Goal: Understand process/instructions: Learn how to perform a task or action

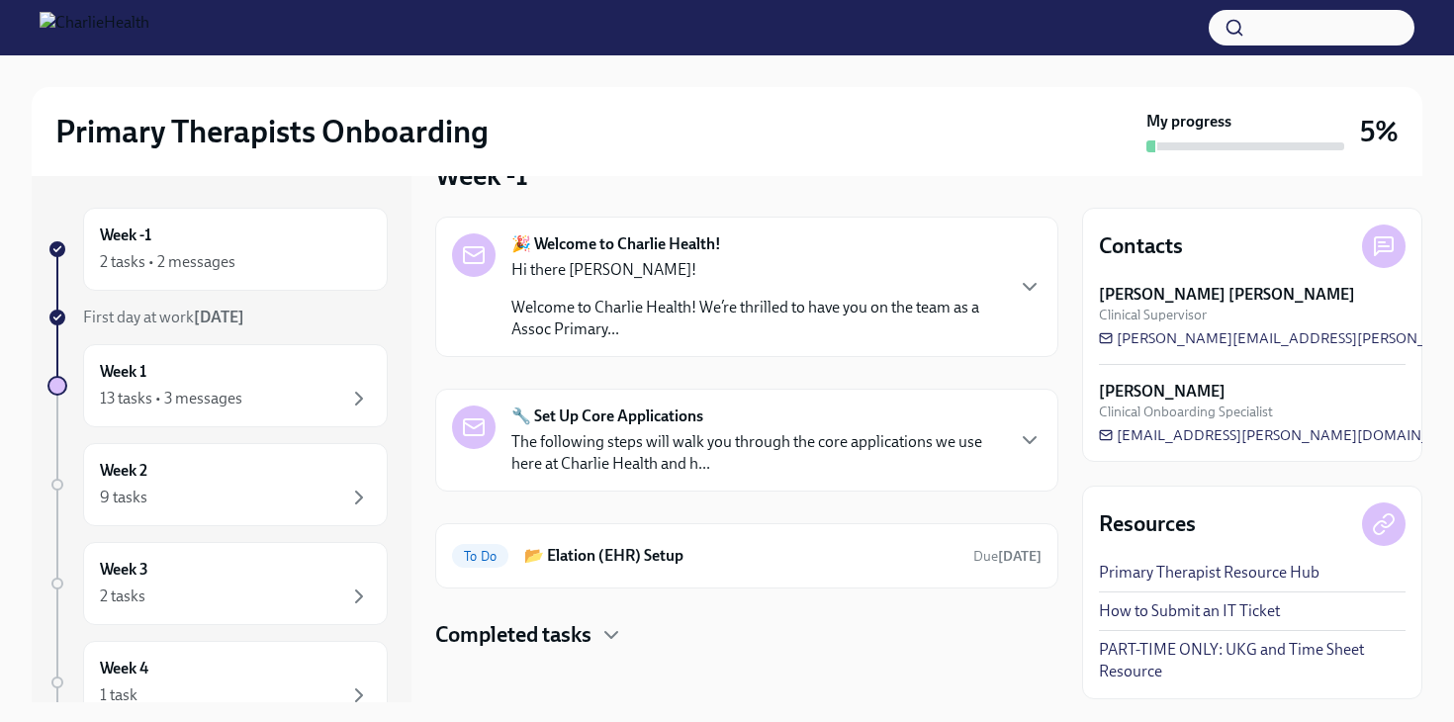
scroll to position [61, 0]
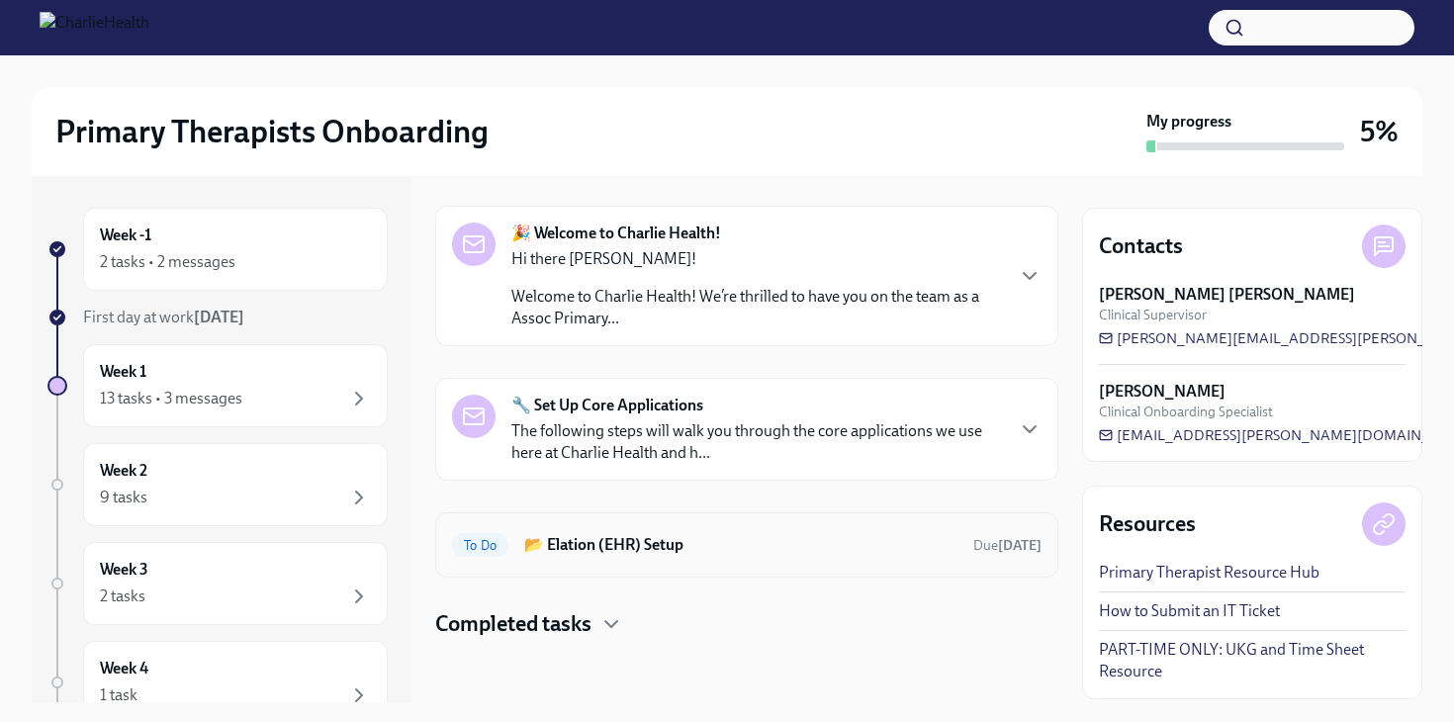
click at [546, 551] on h6 "📂 Elation (EHR) Setup" at bounding box center [740, 545] width 433 height 22
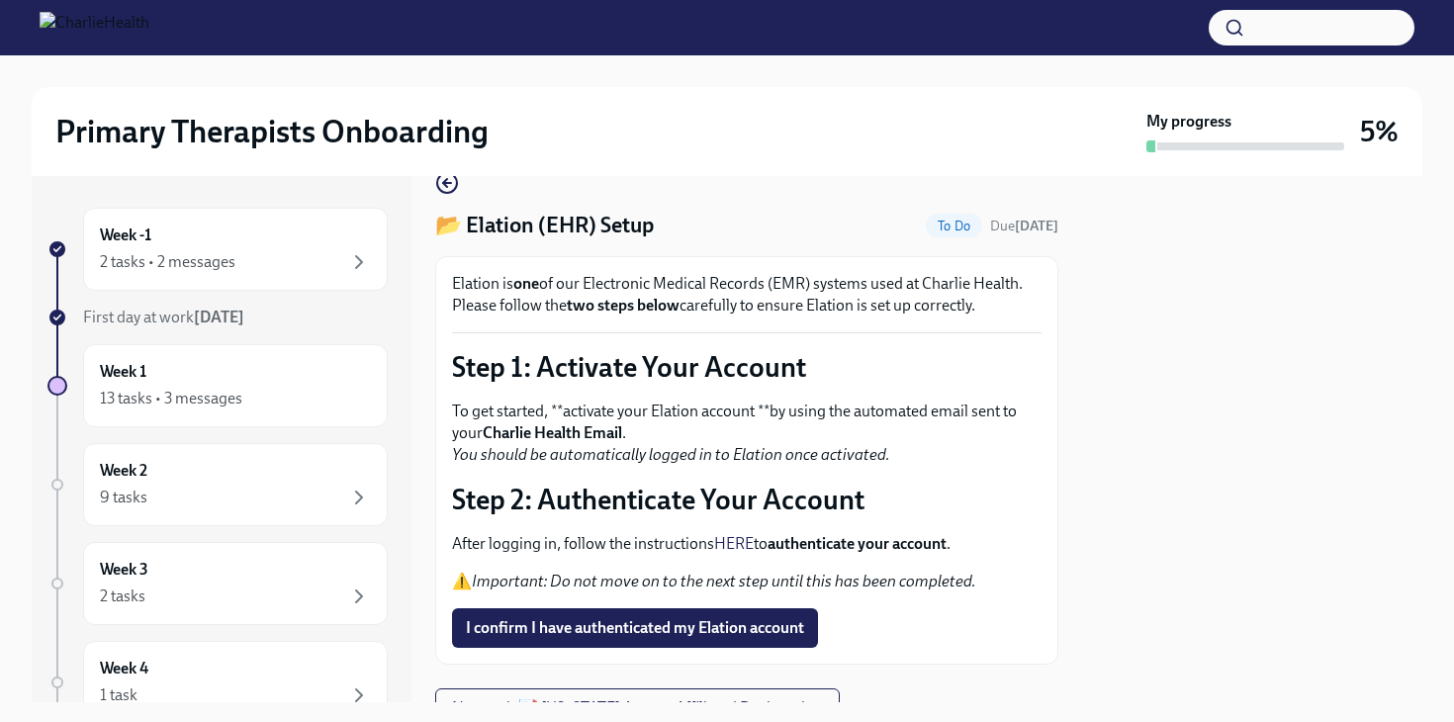
scroll to position [58, 0]
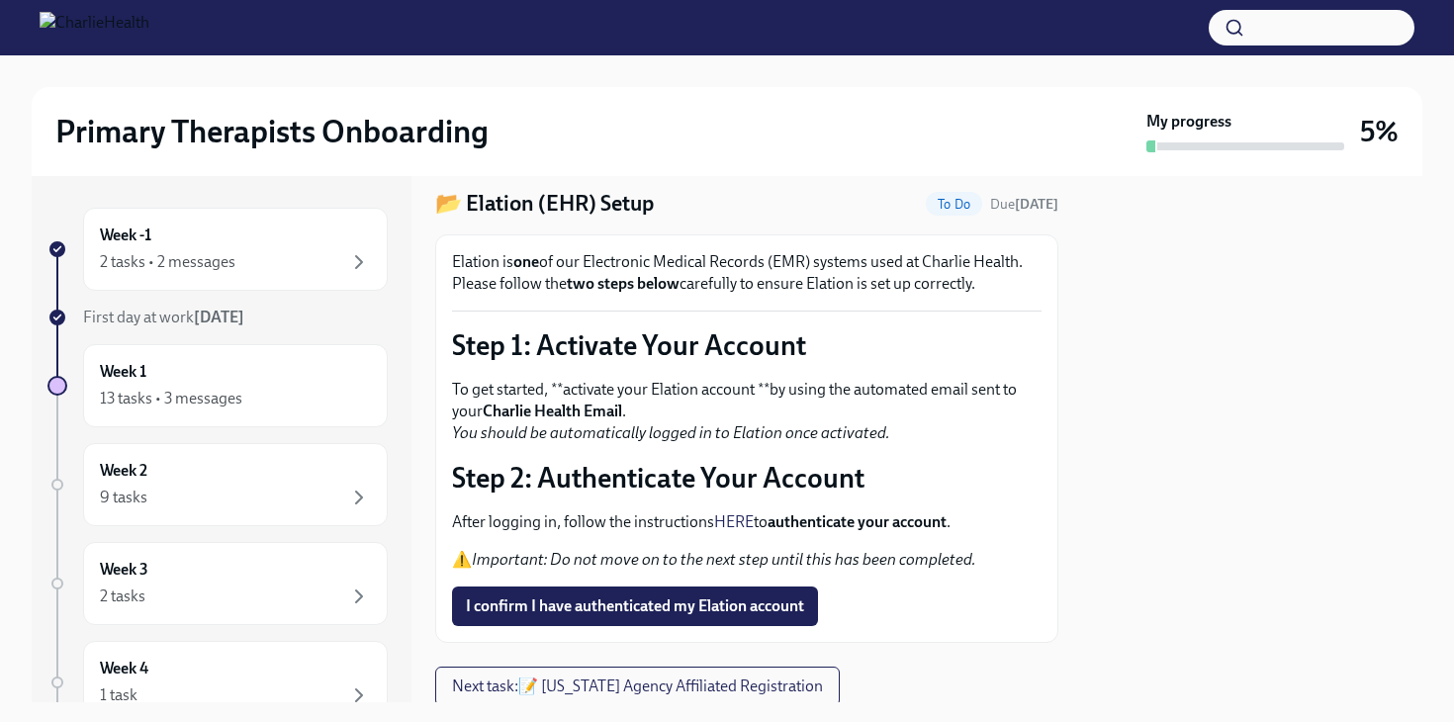
click at [748, 516] on link "HERE" at bounding box center [734, 521] width 40 height 19
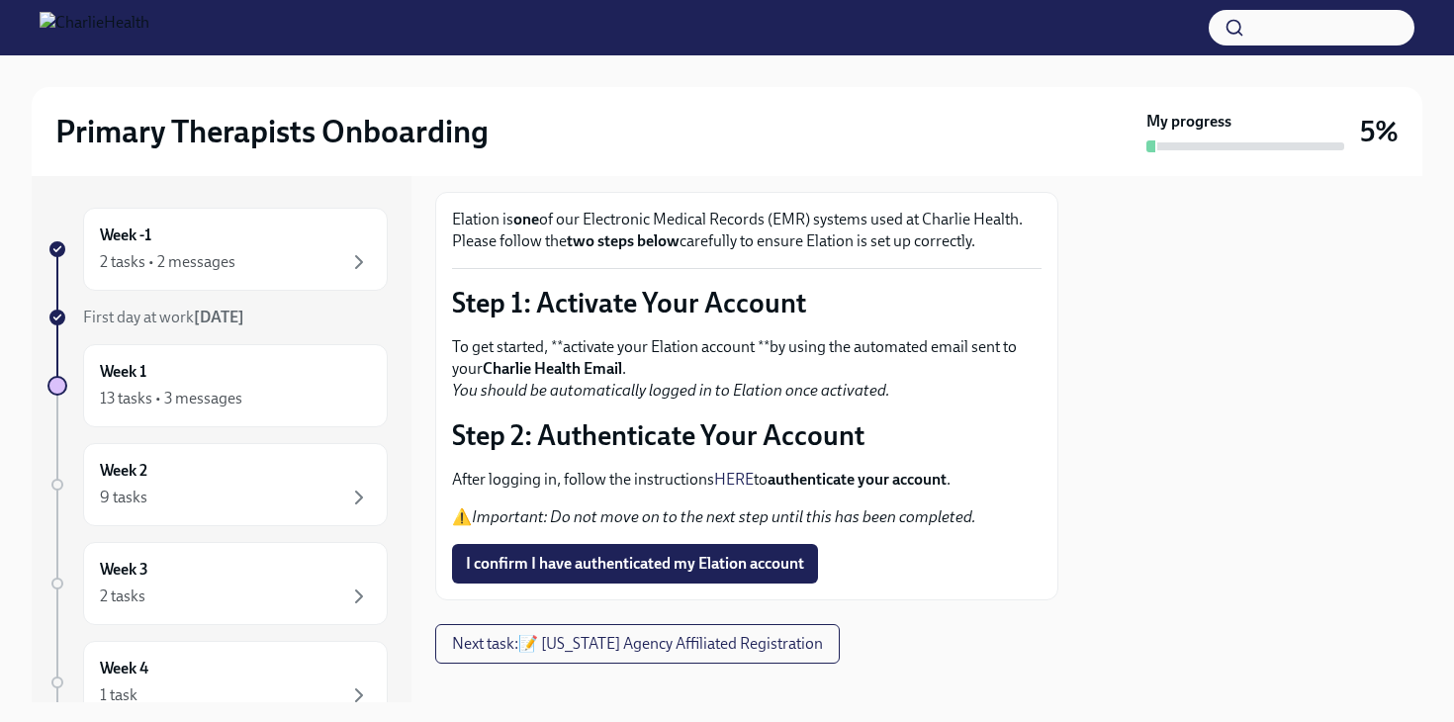
scroll to position [103, 0]
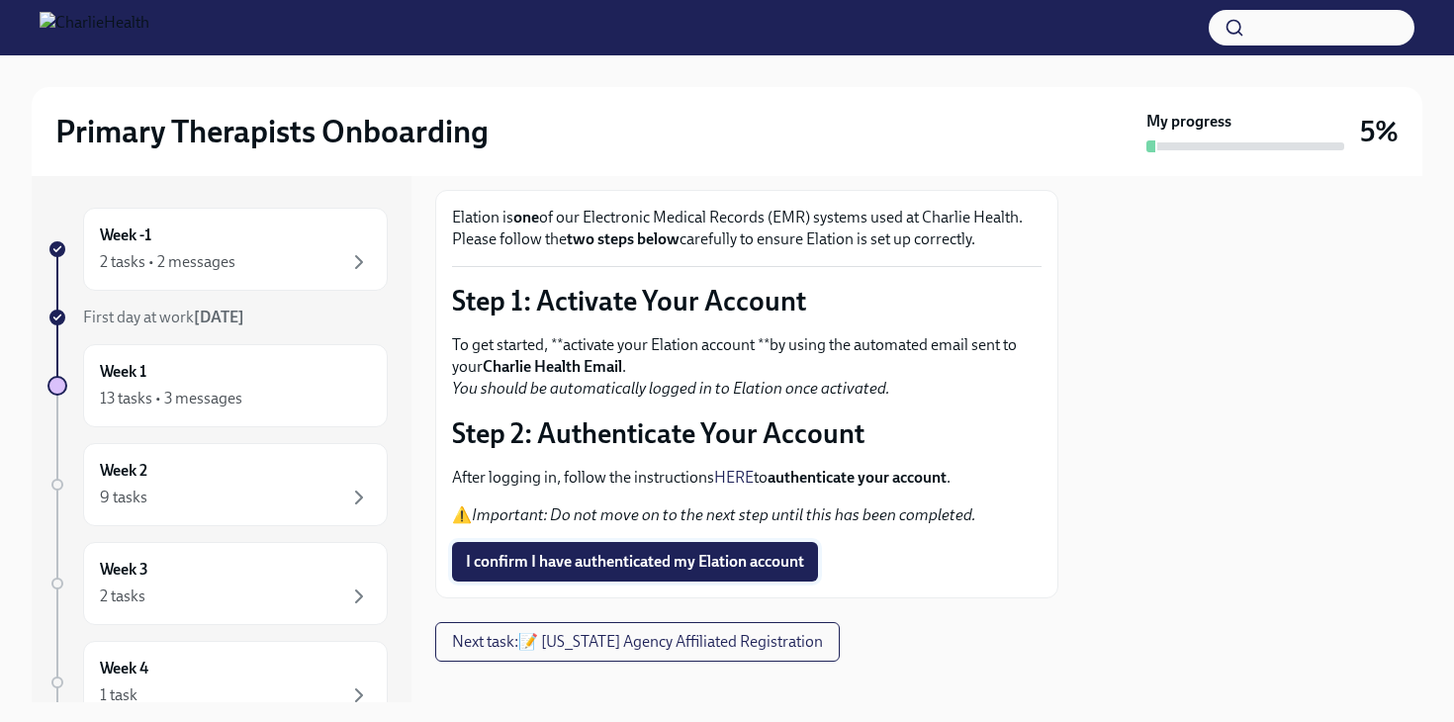
click at [638, 559] on span "I confirm I have authenticated my Elation account" at bounding box center [635, 562] width 338 height 20
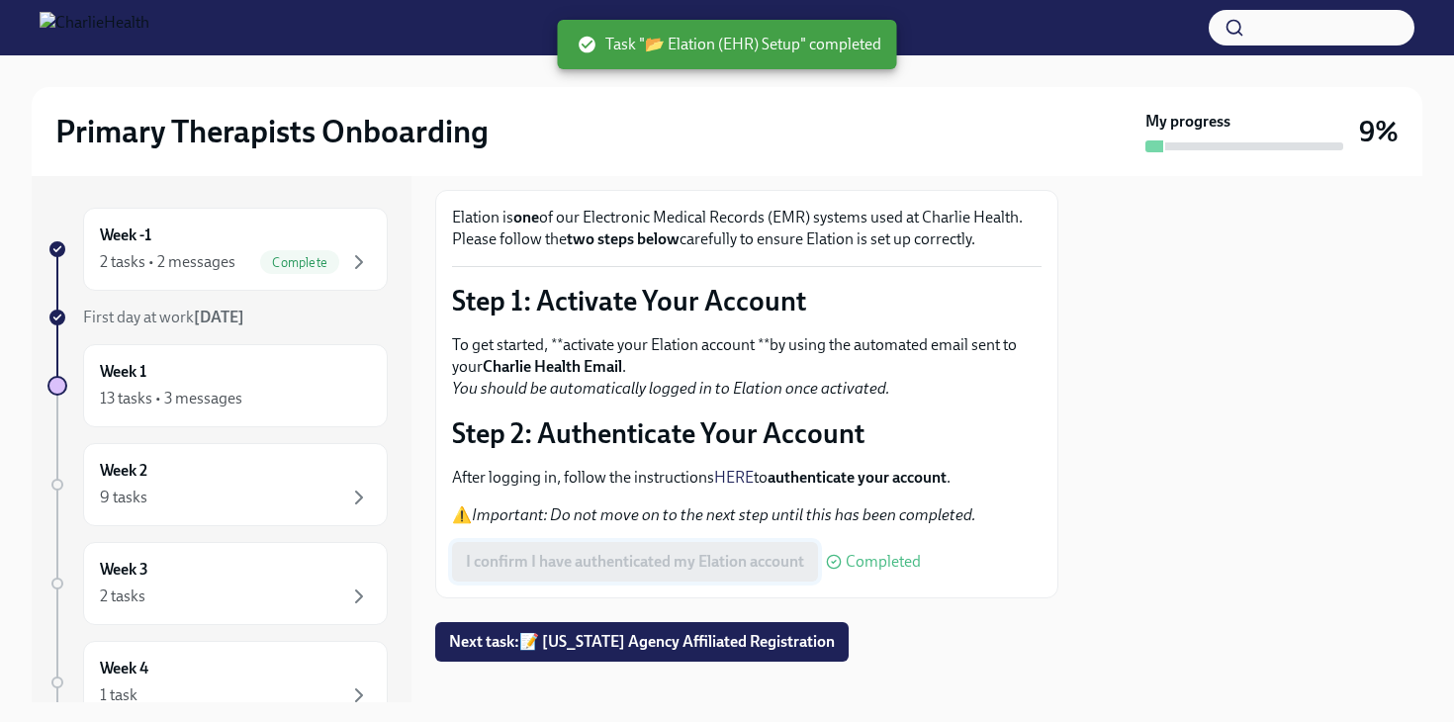
scroll to position [126, 0]
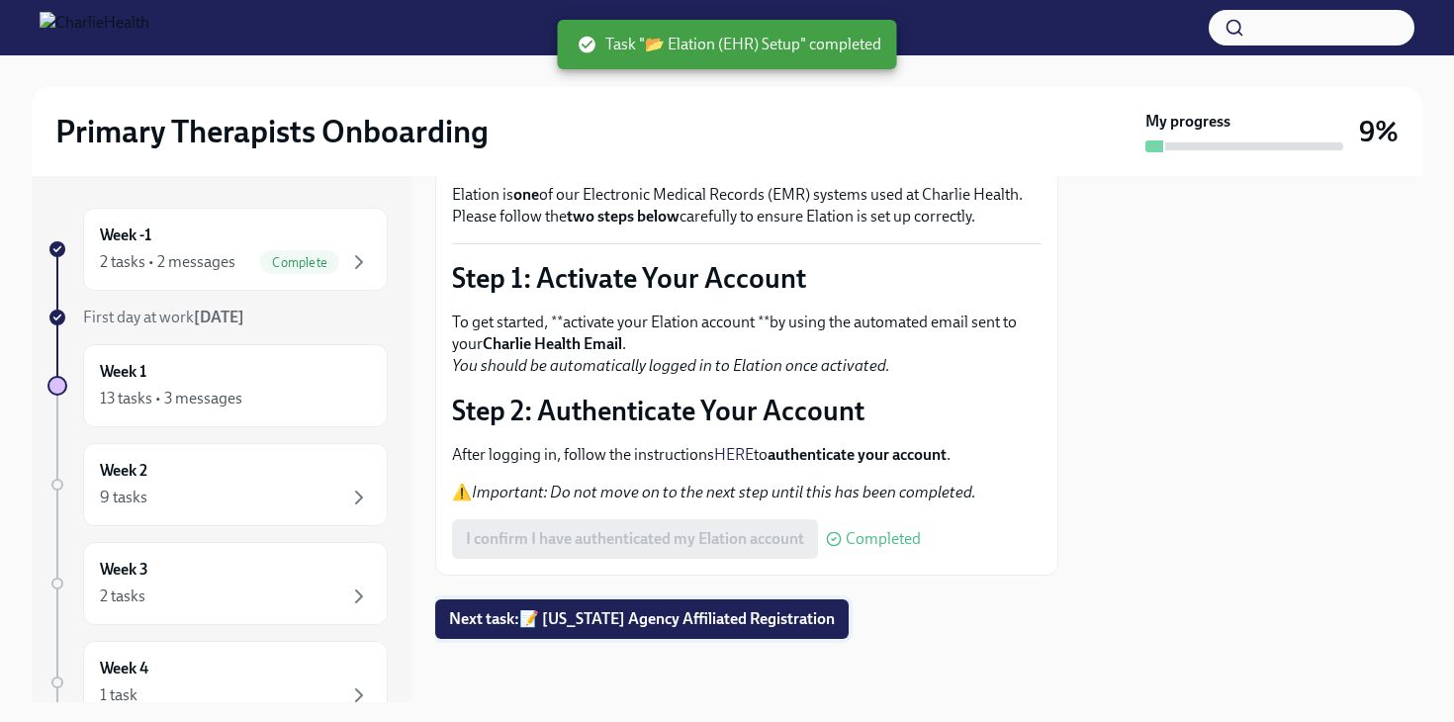
click at [628, 624] on span "Next task : 📝 [US_STATE] Agency Affiliated Registration" at bounding box center [642, 619] width 386 height 20
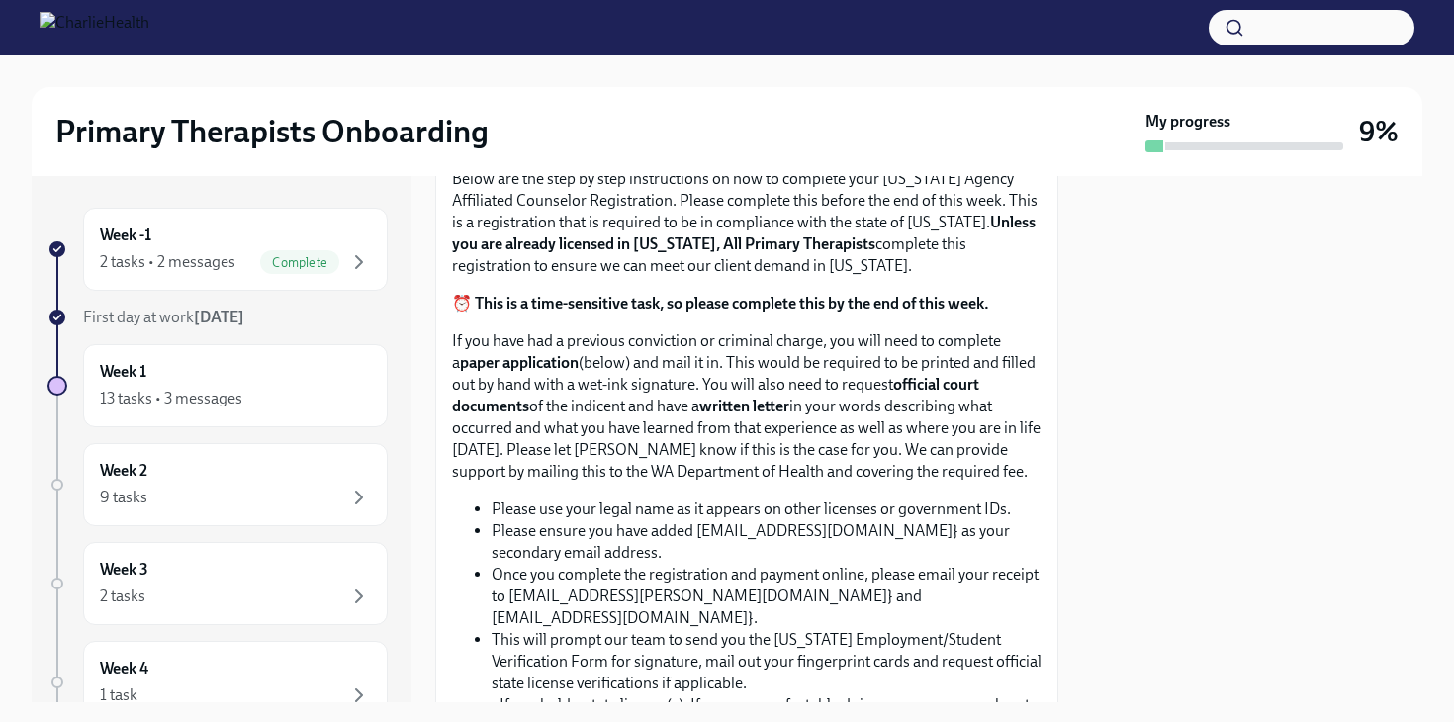
scroll to position [353, 0]
click at [911, 530] on li "Please ensure you have added [EMAIL_ADDRESS][DOMAIN_NAME]} as your secondary em…" at bounding box center [767, 540] width 550 height 44
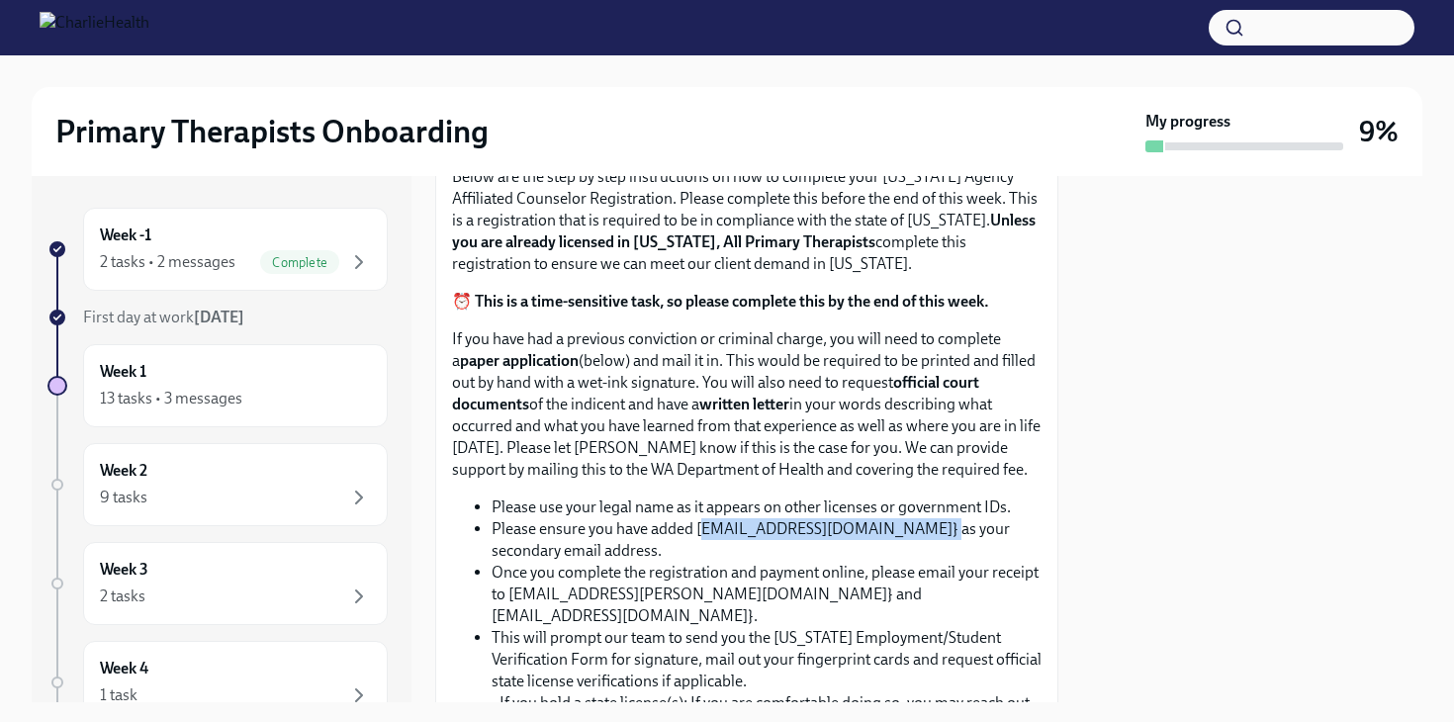
drag, startPoint x: 911, startPoint y: 530, endPoint x: 726, endPoint y: 528, distance: 185.0
click at [726, 528] on li "Please ensure you have added [EMAIL_ADDRESS][DOMAIN_NAME]} as your secondary em…" at bounding box center [767, 540] width 550 height 44
copy li "[EMAIL_ADDRESS][DOMAIN_NAME]}"
click at [743, 577] on li "Once you complete the registration and payment online, please email your receip…" at bounding box center [767, 594] width 550 height 65
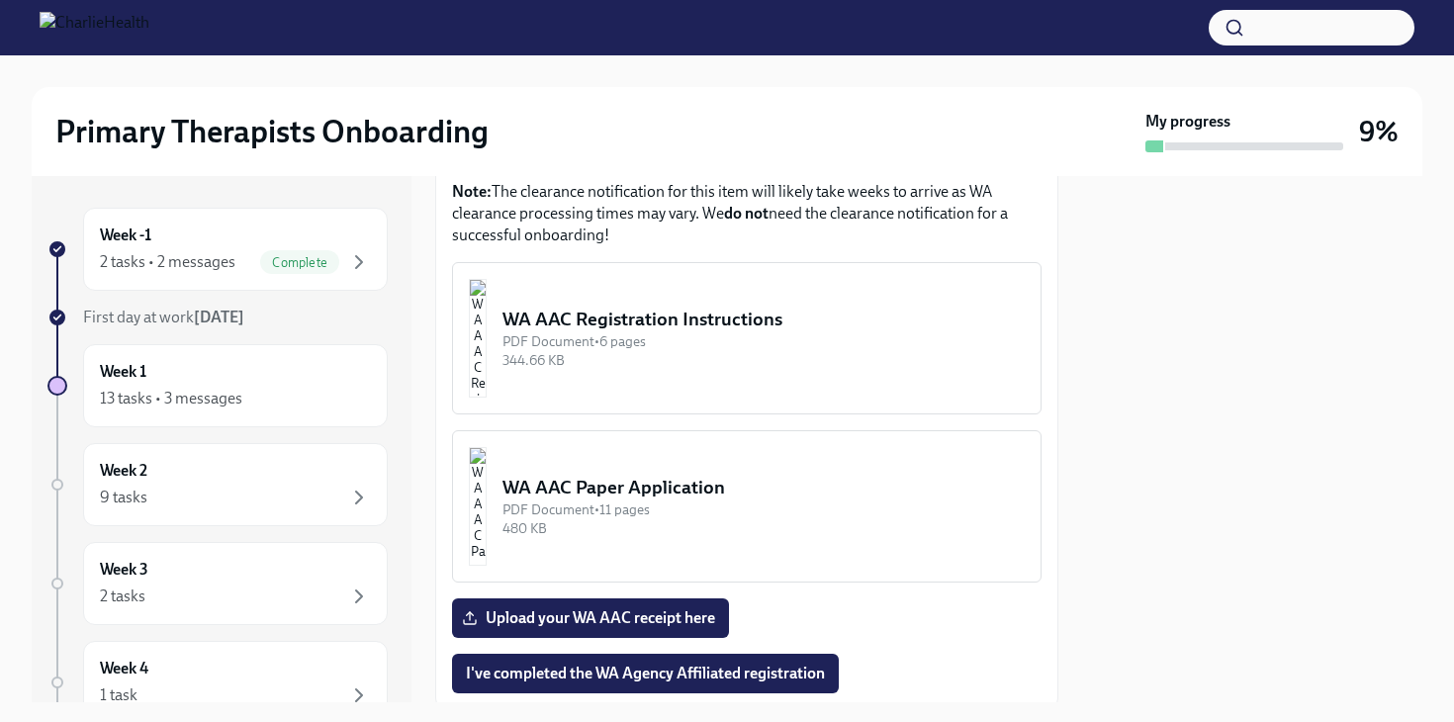
scroll to position [1117, 0]
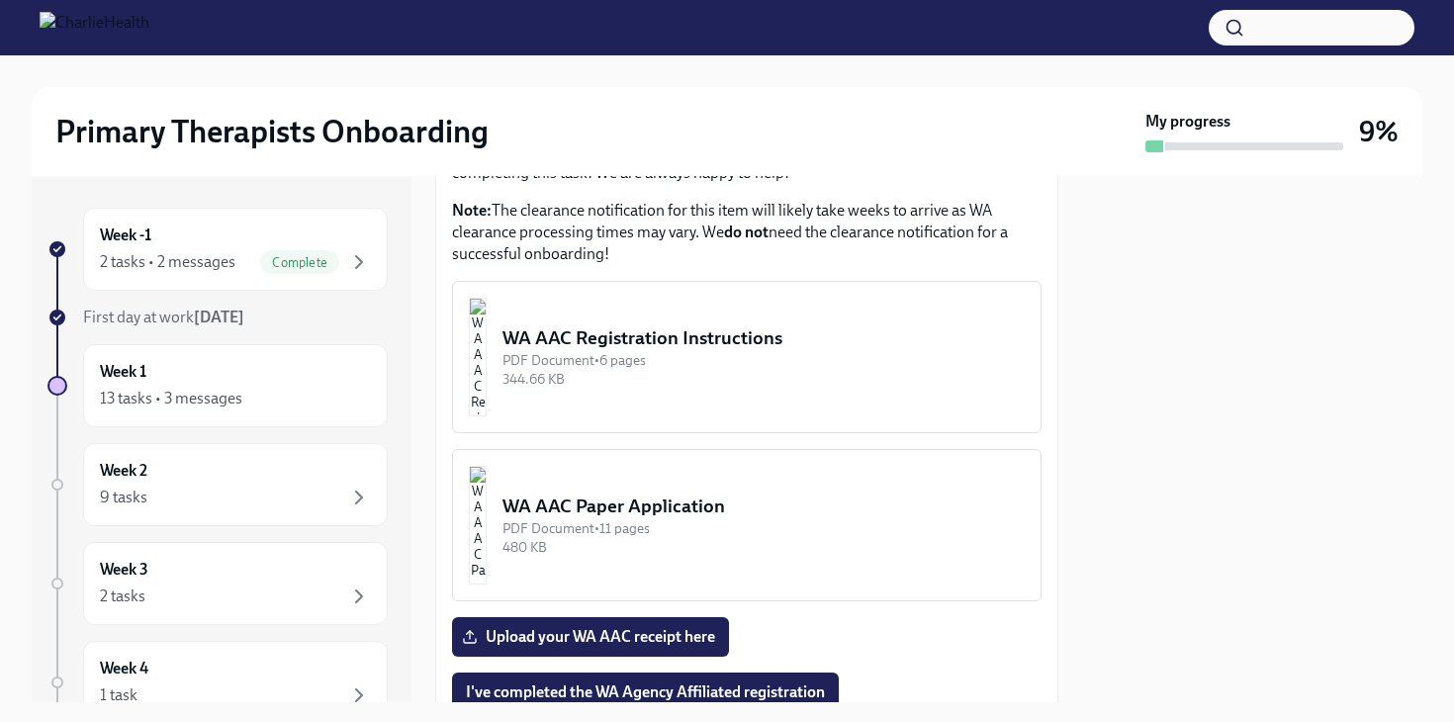
click at [784, 371] on button "WA AAC Registration Instructions PDF Document • 6 pages 344.66 KB" at bounding box center [747, 357] width 590 height 152
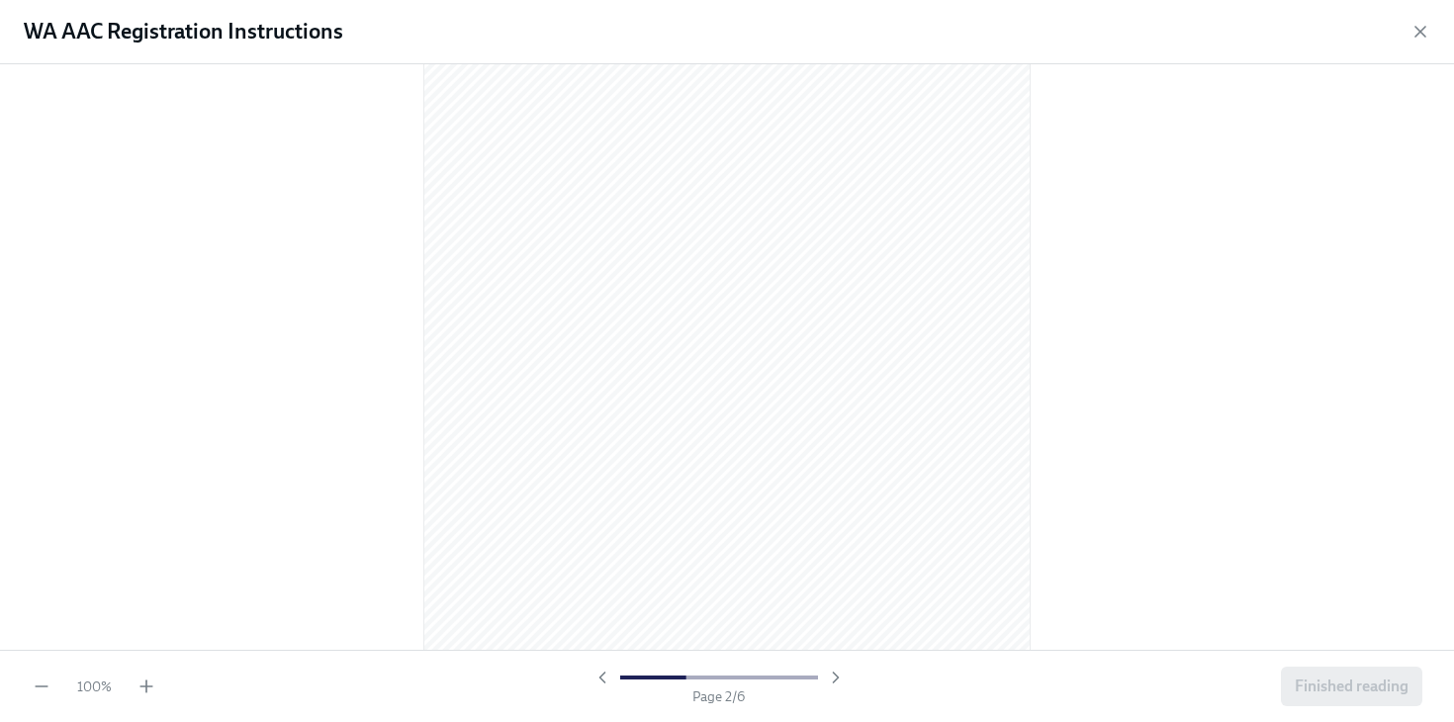
scroll to position [911, 0]
click at [1429, 24] on icon "button" at bounding box center [1420, 32] width 20 height 20
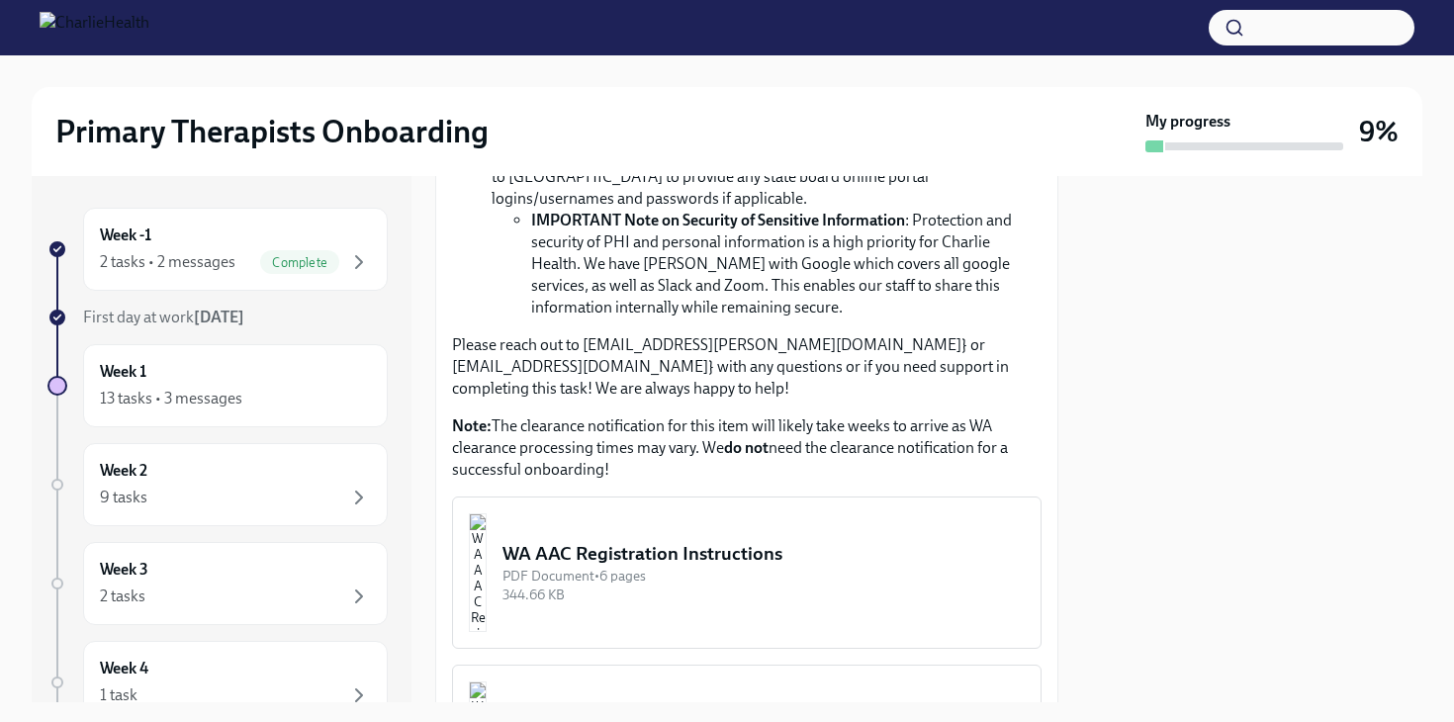
scroll to position [900, 0]
click at [833, 542] on div "WA AAC Registration Instructions" at bounding box center [763, 555] width 522 height 26
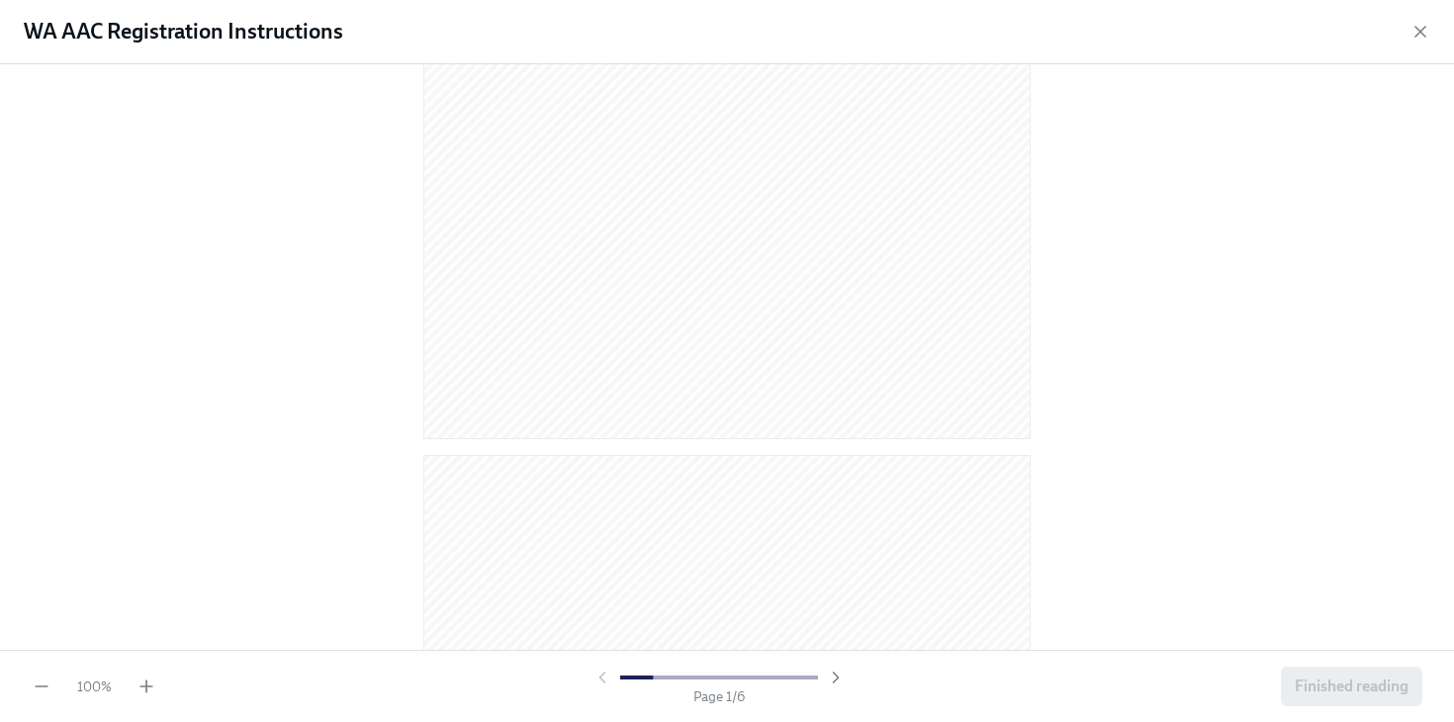
scroll to position [0, 0]
click at [1431, 28] on div "WA AAC Registration Instructions" at bounding box center [727, 32] width 1454 height 64
click at [1409, 30] on div "WA AAC Registration Instructions" at bounding box center [727, 32] width 1454 height 64
click at [1425, 32] on icon "button" at bounding box center [1420, 32] width 20 height 20
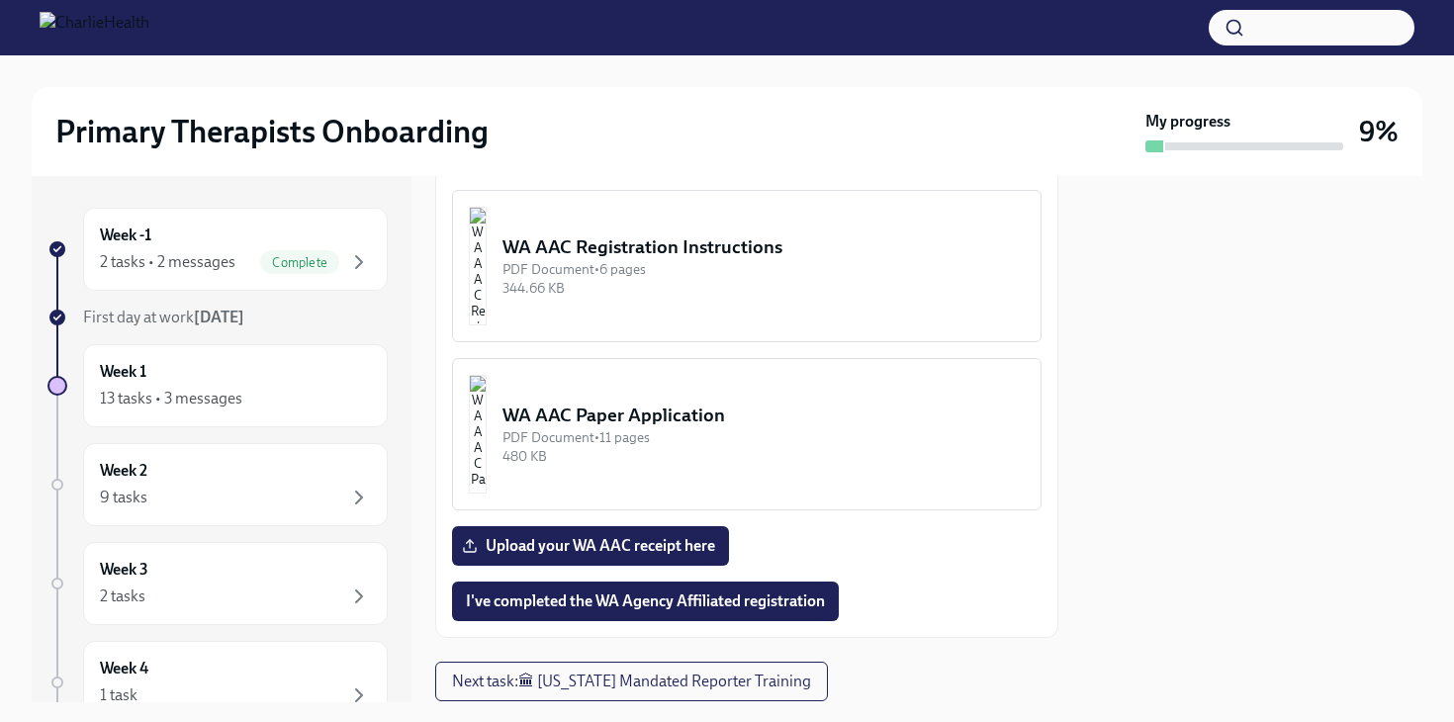
scroll to position [1248, 0]
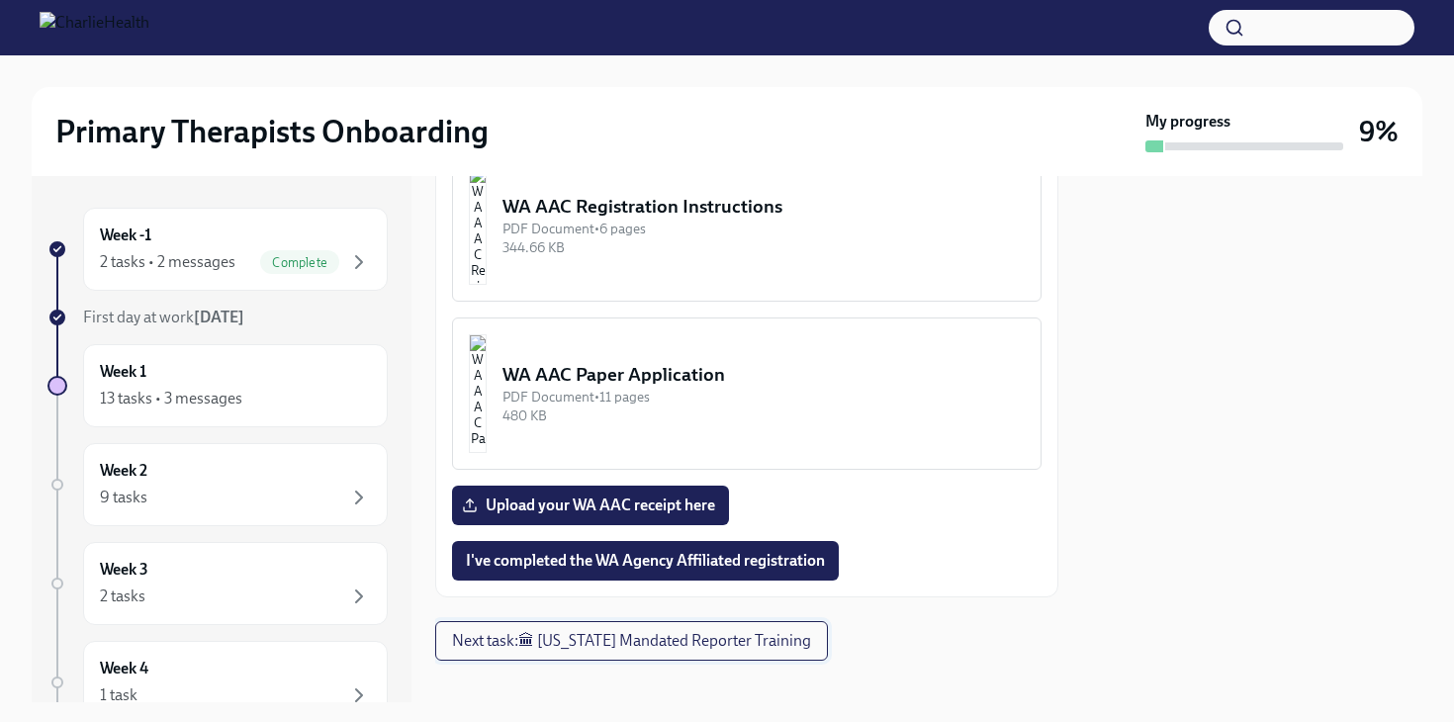
click at [773, 631] on span "Next task : 🏛 [US_STATE] Mandated Reporter Training" at bounding box center [631, 641] width 359 height 20
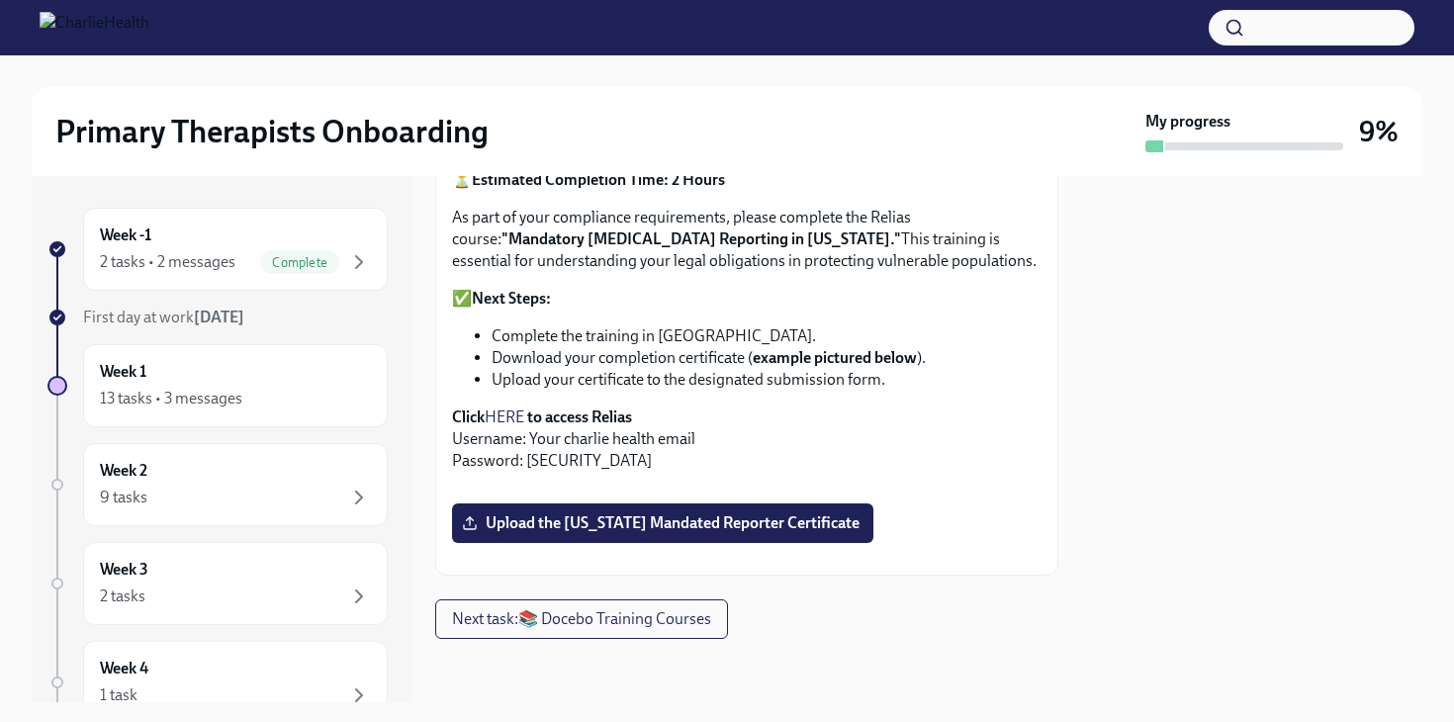
scroll to position [372, 0]
click at [496, 408] on link "HERE" at bounding box center [505, 417] width 40 height 19
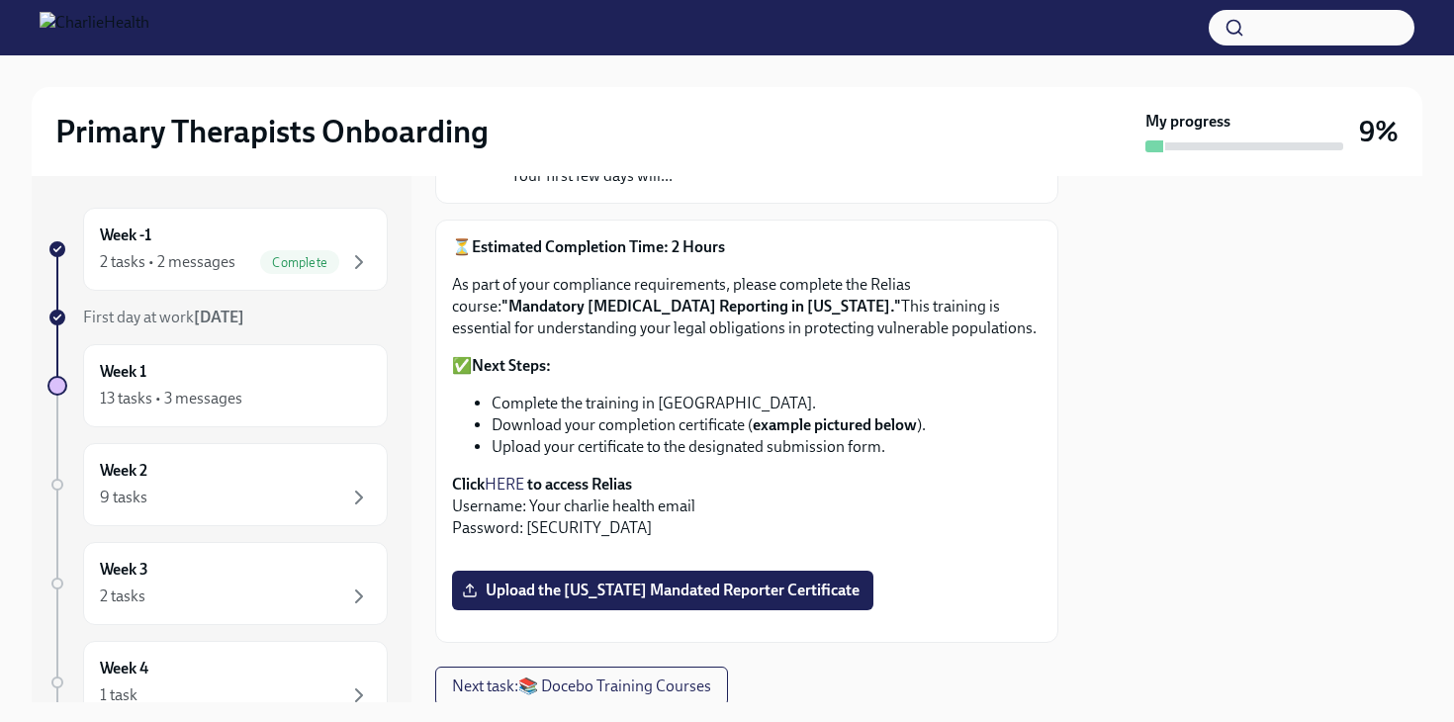
scroll to position [236, 0]
